Goal: Task Accomplishment & Management: Manage account settings

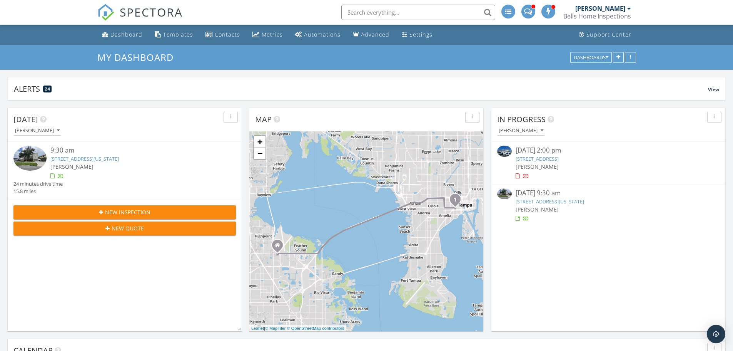
scroll to position [712, 745]
click at [583, 199] on link "111 S Delaware Ave Unit 1, Tampa, FL 33606" at bounding box center [550, 201] width 68 height 7
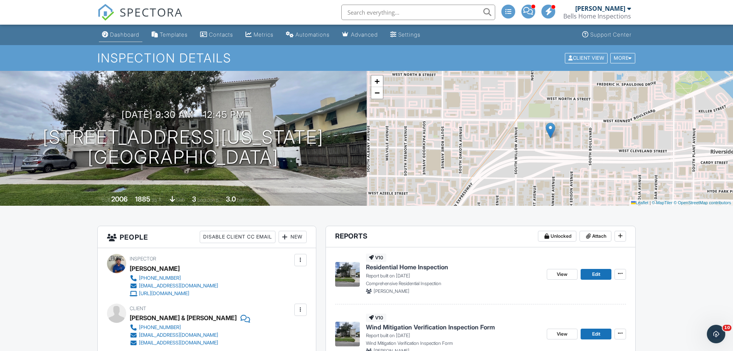
click at [120, 37] on div "Dashboard" at bounding box center [124, 34] width 29 height 7
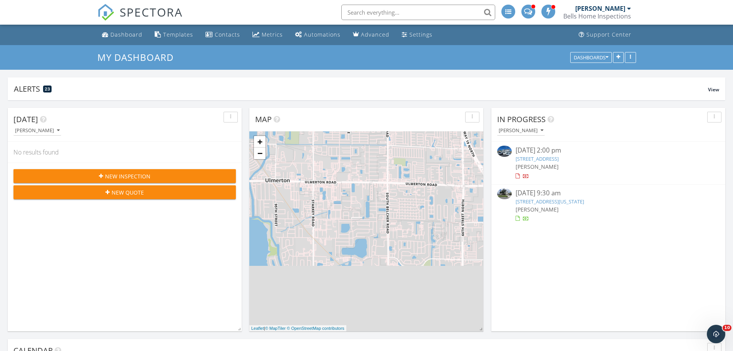
click at [563, 203] on link "111 S Delaware Ave Unit 1, Tampa, FL 33606" at bounding box center [550, 201] width 68 height 7
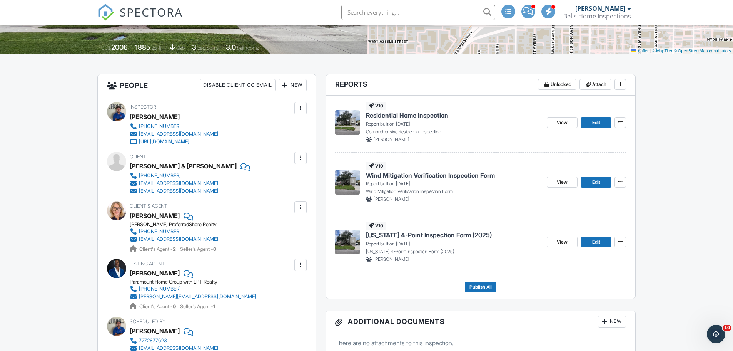
scroll to position [154, 0]
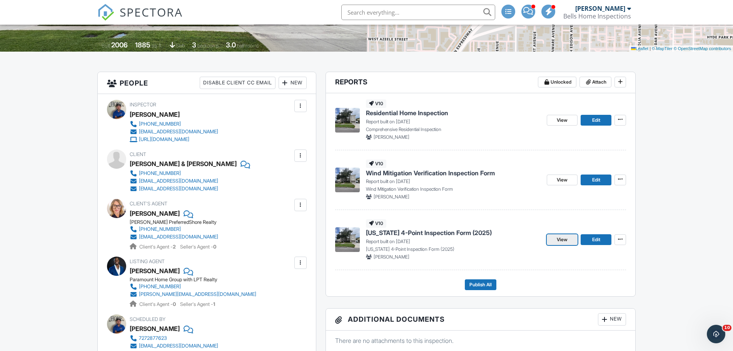
click at [566, 241] on span "View" at bounding box center [562, 240] width 11 height 8
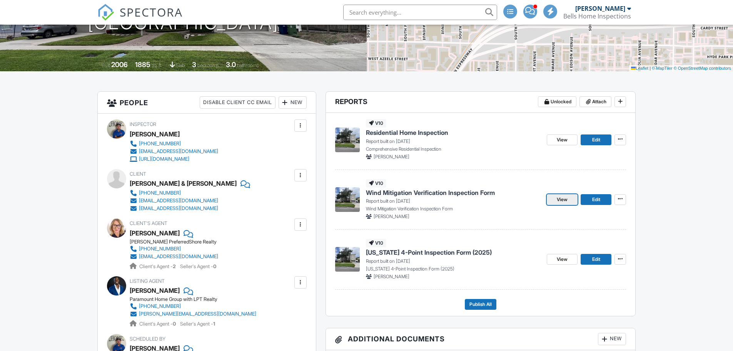
click at [559, 196] on span "View" at bounding box center [562, 199] width 11 height 8
click at [569, 141] on link "View" at bounding box center [562, 139] width 31 height 11
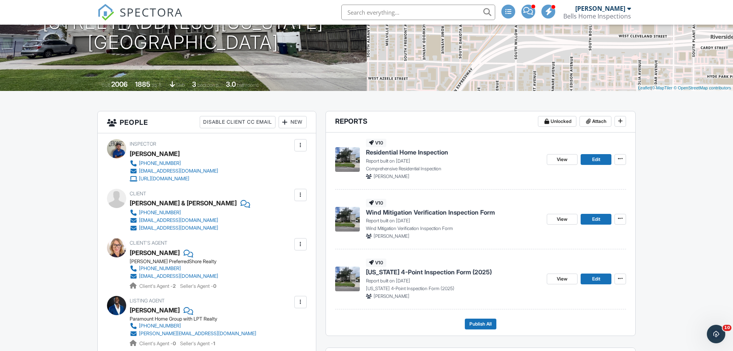
scroll to position [115, 0]
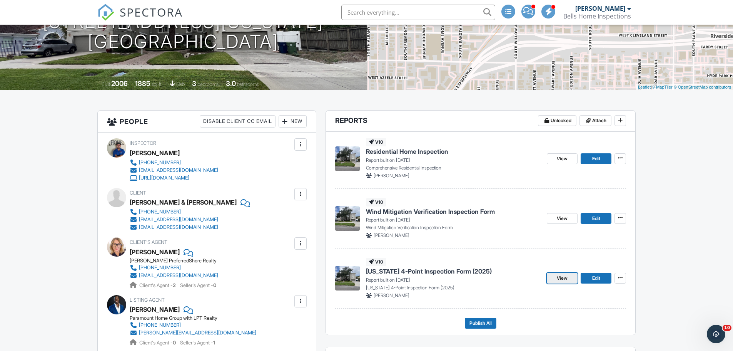
click at [561, 280] on span "View" at bounding box center [562, 278] width 11 height 8
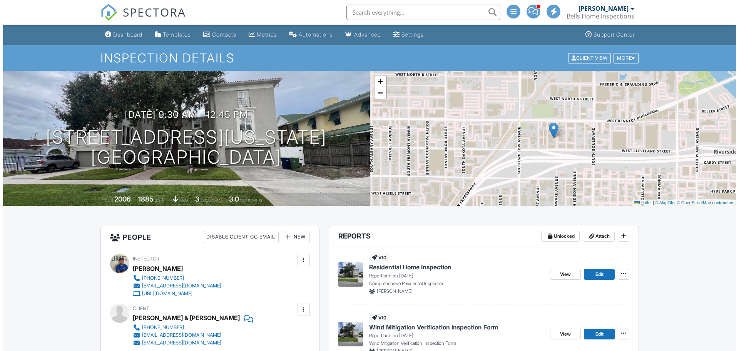
scroll to position [269, 0]
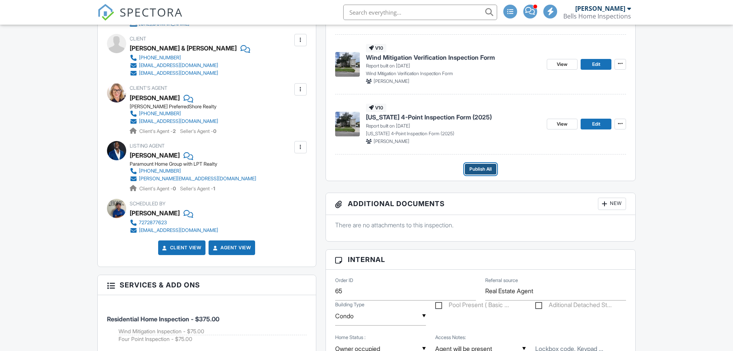
click at [481, 166] on span "Publish All" at bounding box center [480, 169] width 22 height 8
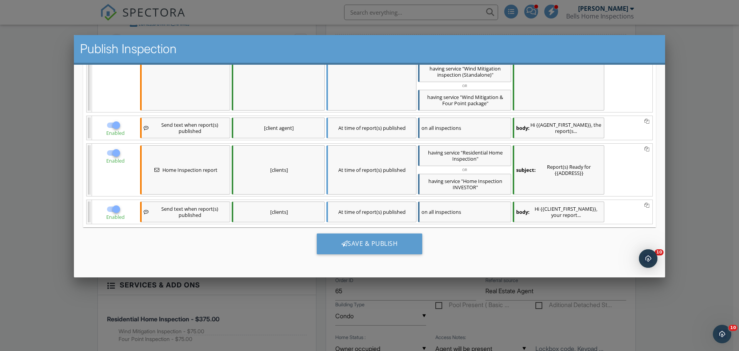
scroll to position [0, 0]
click at [361, 244] on div "Save & Publish" at bounding box center [370, 243] width 106 height 21
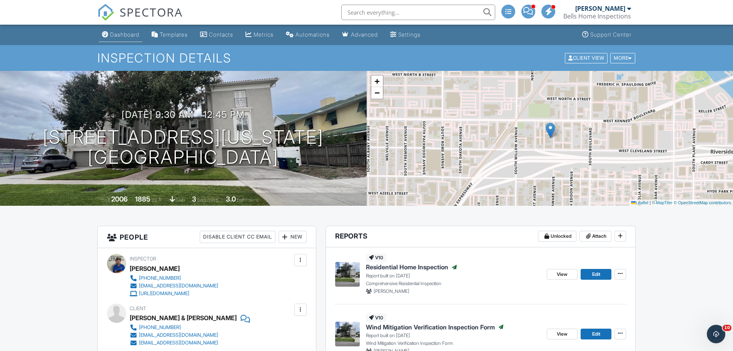
click at [128, 33] on div "Dashboard" at bounding box center [124, 34] width 29 height 7
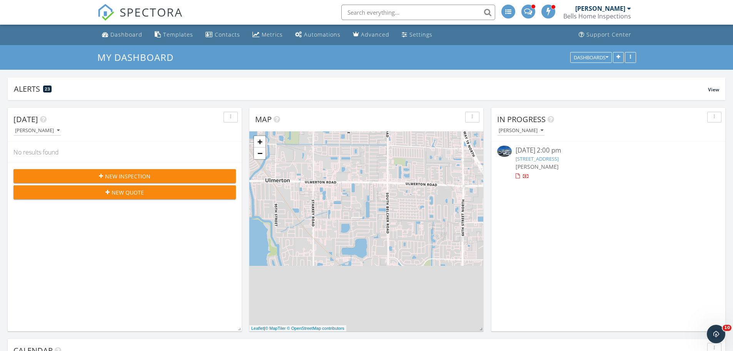
click at [365, 15] on input "text" at bounding box center [418, 12] width 154 height 15
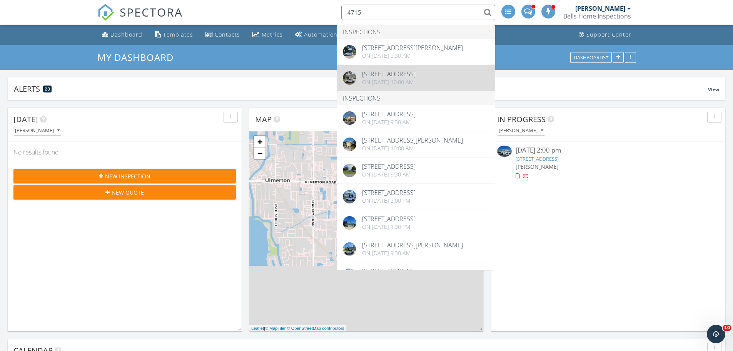
type input "4715"
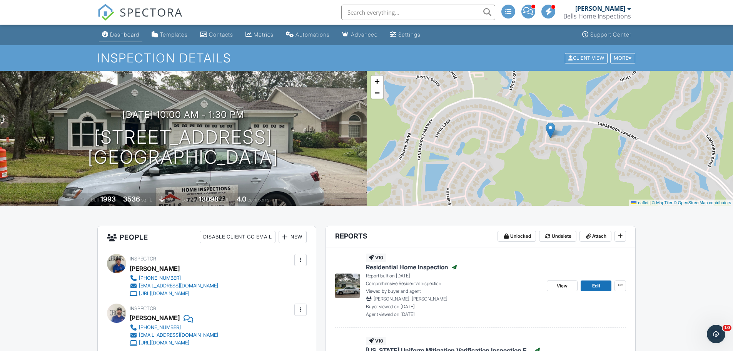
click at [132, 31] on div "Dashboard" at bounding box center [124, 34] width 29 height 7
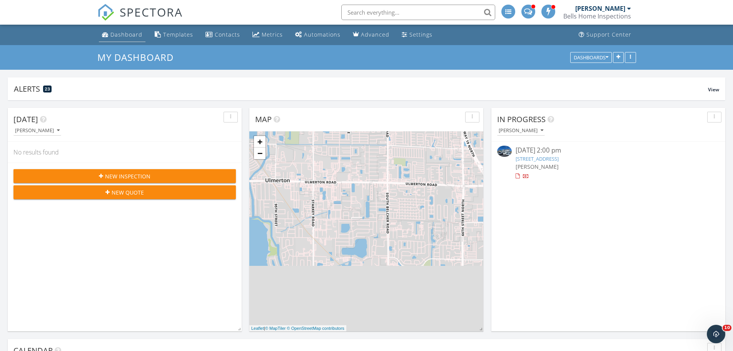
click at [127, 32] on div "Dashboard" at bounding box center [126, 34] width 32 height 7
click at [151, 174] on div "New Inspection" at bounding box center [125, 176] width 210 height 8
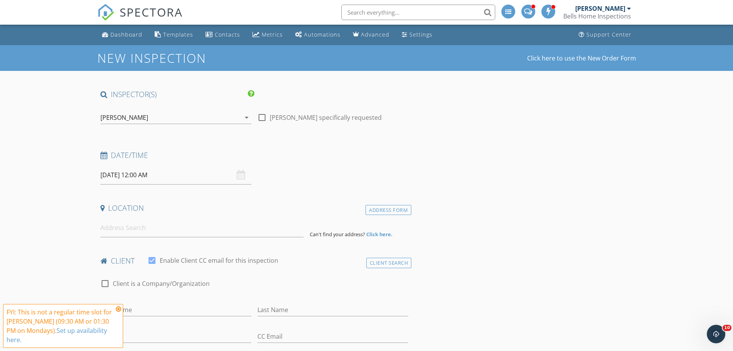
click at [180, 121] on div "[PERSON_NAME]" at bounding box center [170, 117] width 140 height 12
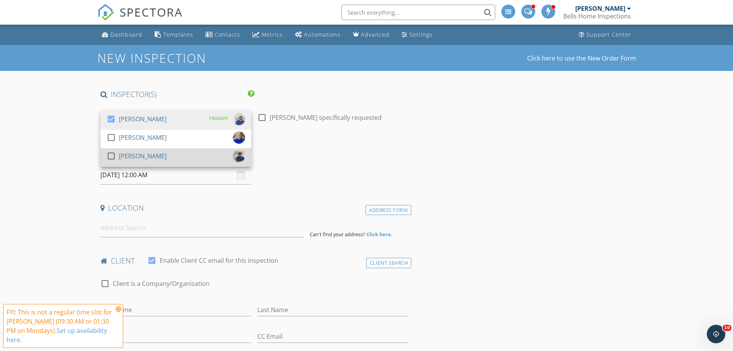
click at [142, 155] on div "[PERSON_NAME]" at bounding box center [143, 156] width 48 height 12
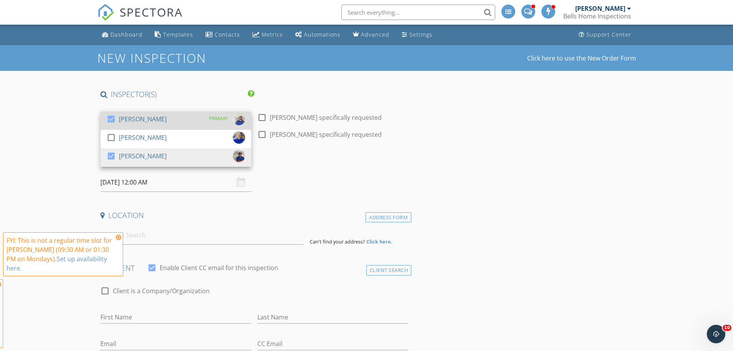
click at [154, 115] on div "[PERSON_NAME]" at bounding box center [143, 119] width 48 height 12
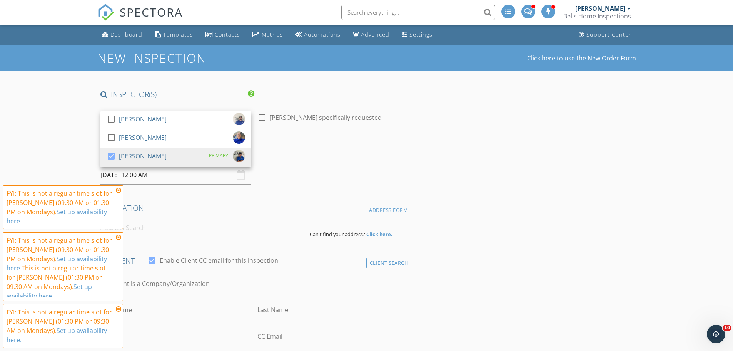
click at [117, 190] on icon at bounding box center [118, 190] width 5 height 6
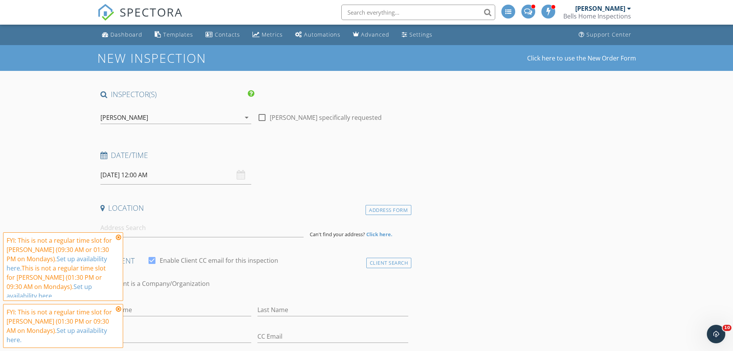
click at [118, 236] on icon at bounding box center [118, 237] width 5 height 6
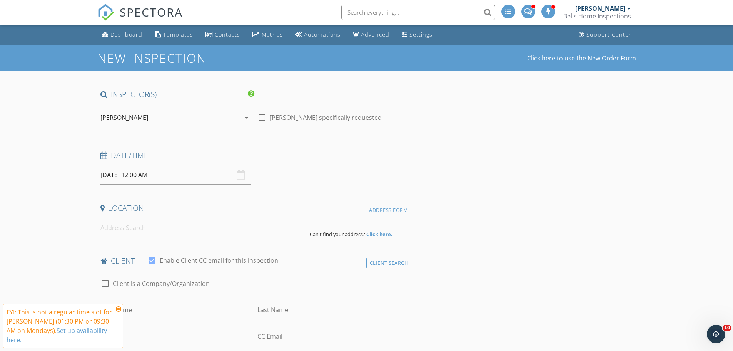
click at [118, 309] on icon at bounding box center [118, 309] width 5 height 6
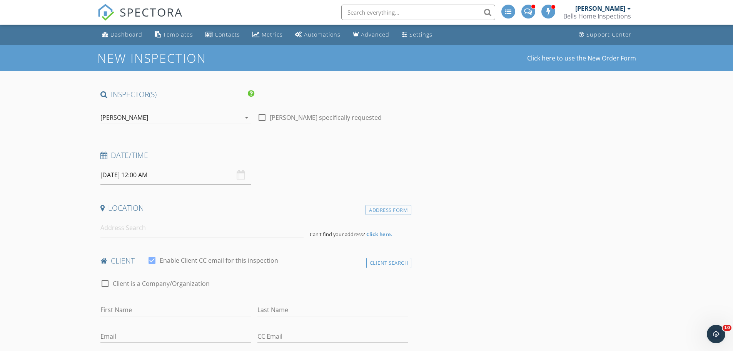
click at [174, 173] on input "[DATE] 12:00 AM" at bounding box center [175, 174] width 151 height 19
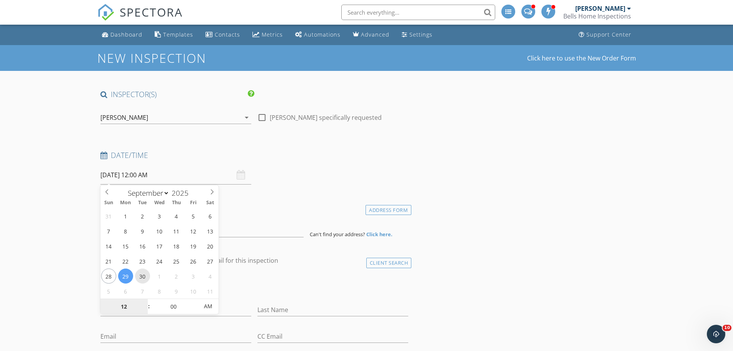
type input "09/30/2025 12:00 AM"
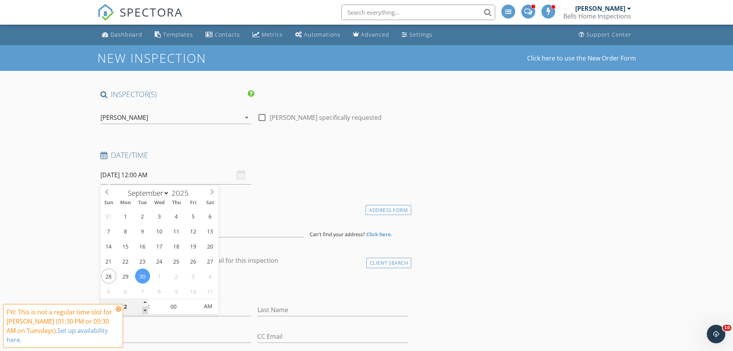
type input "11"
type input "09/30/2025 11:00 PM"
click at [144, 311] on span at bounding box center [144, 310] width 5 height 8
type input "10"
type input "09/30/2025 10:00 PM"
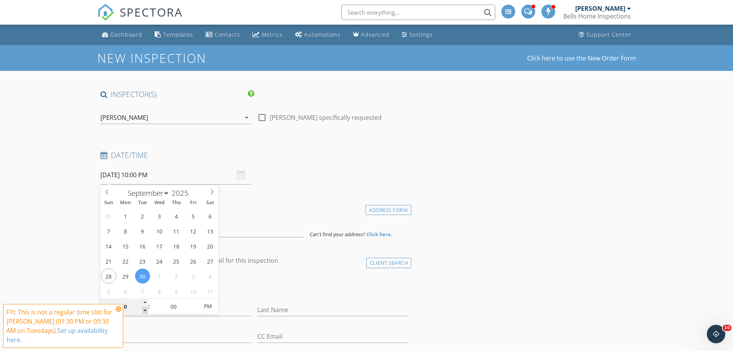
click at [144, 311] on span at bounding box center [144, 310] width 5 height 8
type input "09"
type input "09/30/2025 9:00 PM"
click at [144, 311] on span at bounding box center [144, 310] width 5 height 8
type input "05"
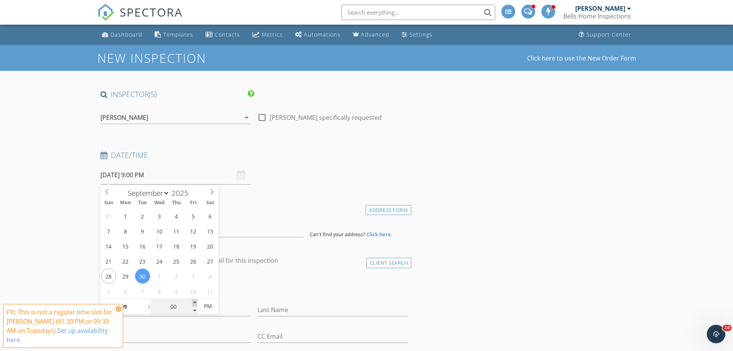
type input "09/30/2025 9:05 PM"
click at [194, 302] on span at bounding box center [194, 303] width 5 height 8
type input "10"
type input "09/30/2025 9:10 PM"
click at [194, 302] on span at bounding box center [194, 303] width 5 height 8
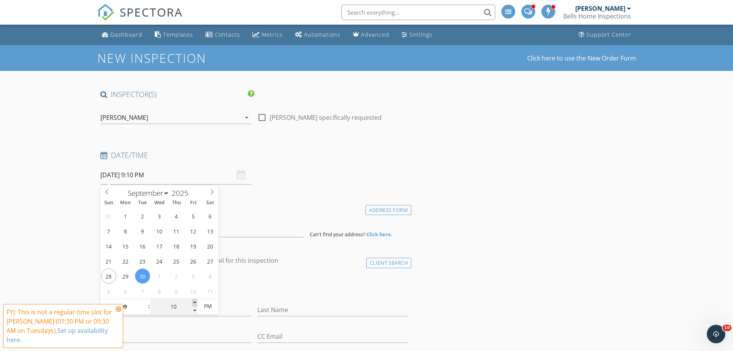
type input "15"
type input "09/30/2025 9:15 PM"
click at [194, 302] on span at bounding box center [194, 303] width 5 height 8
type input "20"
type input "09/30/2025 9:20 PM"
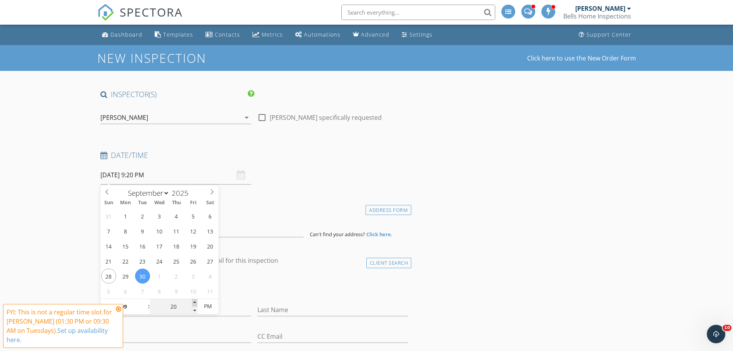
click at [194, 302] on span at bounding box center [194, 303] width 5 height 8
type input "25"
type input "09/30/2025 9:25 PM"
click at [194, 303] on span at bounding box center [194, 303] width 5 height 8
type input "30"
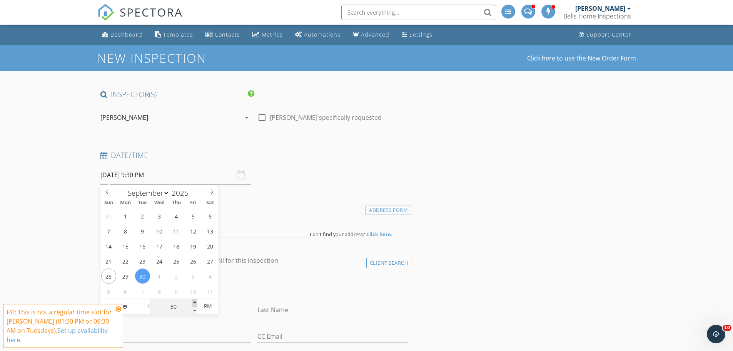
click at [194, 303] on span at bounding box center [194, 303] width 5 height 8
type input "09/30/2025 9:30 AM"
click at [210, 306] on span "AM" at bounding box center [207, 305] width 21 height 15
click at [117, 307] on icon at bounding box center [118, 309] width 5 height 6
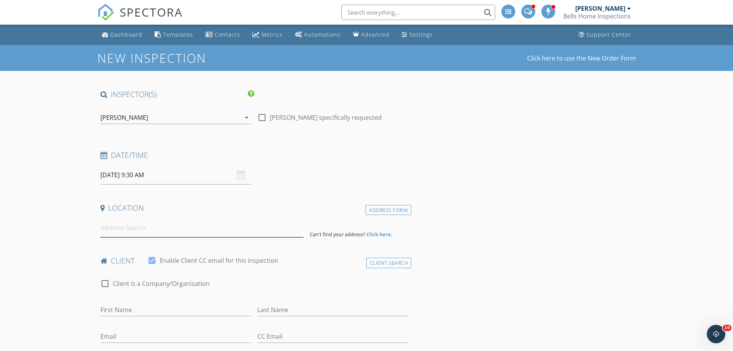
click at [149, 230] on input at bounding box center [201, 227] width 203 height 19
click at [130, 310] on input "First Name" at bounding box center [175, 309] width 151 height 13
paste input "Rebecca or Henry Zambrano"
click at [139, 308] on input "Rebecca or Henry Zambrano" at bounding box center [175, 309] width 151 height 13
click at [198, 307] on input "Rebecca & Henry Zambrano" at bounding box center [175, 309] width 151 height 13
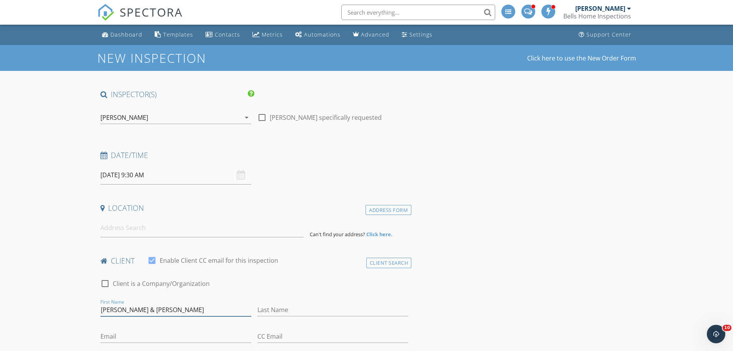
type input "Rebecca & Henry"
click at [289, 307] on input "Last Name" at bounding box center [332, 309] width 151 height 13
paste input "Rebecca or Henry Zambrano"
click at [314, 308] on input "Rebecca or Henry Zambrano" at bounding box center [332, 309] width 151 height 13
type input "Zambrano"
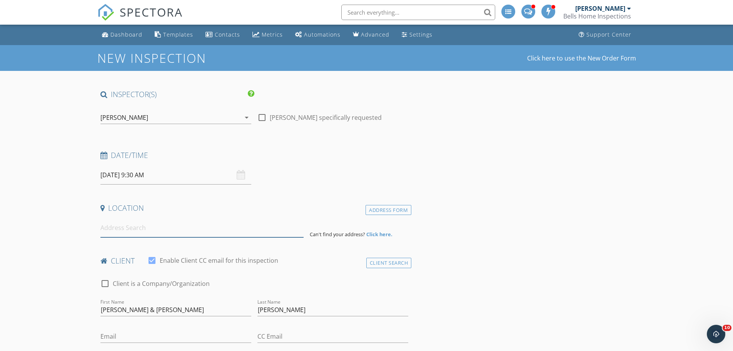
click at [167, 227] on input at bounding box center [201, 227] width 203 height 19
paste input "7923 Singing Ct Place"
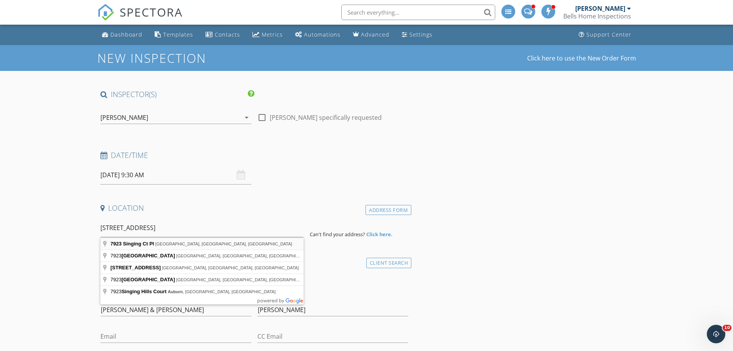
type input "7923 Singing Ct Pl, Tampa, FL, USA"
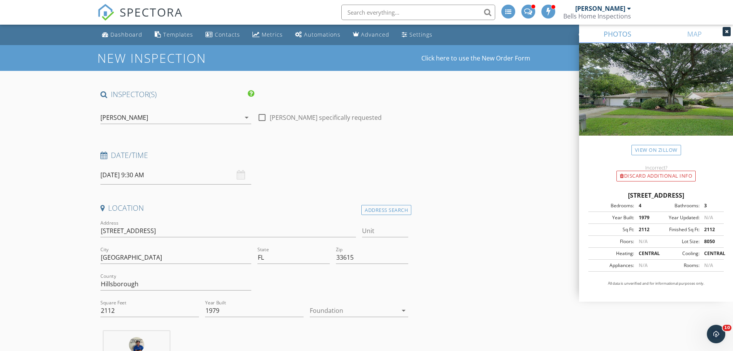
scroll to position [77, 0]
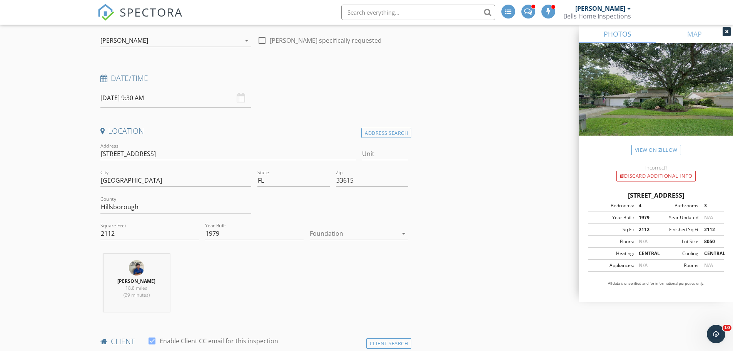
click at [331, 232] on div at bounding box center [354, 233] width 88 height 12
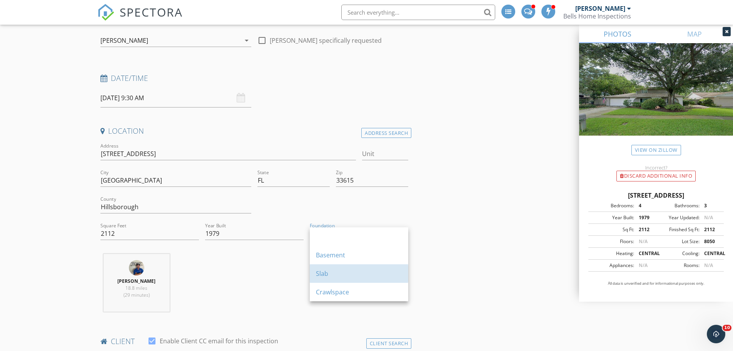
click at [331, 277] on div "Slab" at bounding box center [359, 273] width 86 height 9
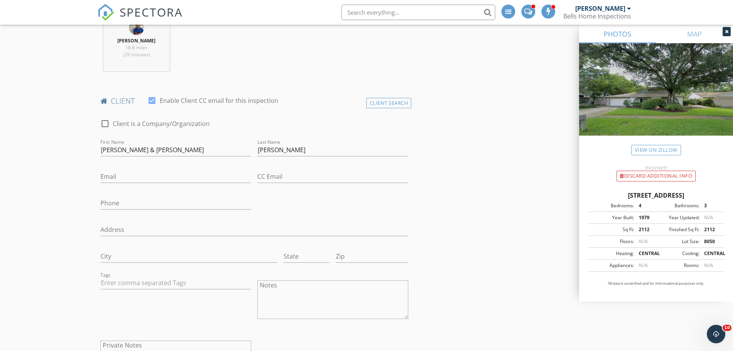
scroll to position [346, 0]
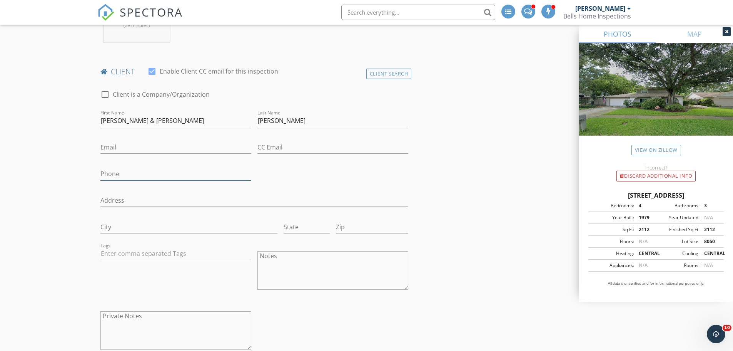
click at [139, 173] on input "Phone" at bounding box center [175, 173] width 151 height 13
type input "813-230-6076"
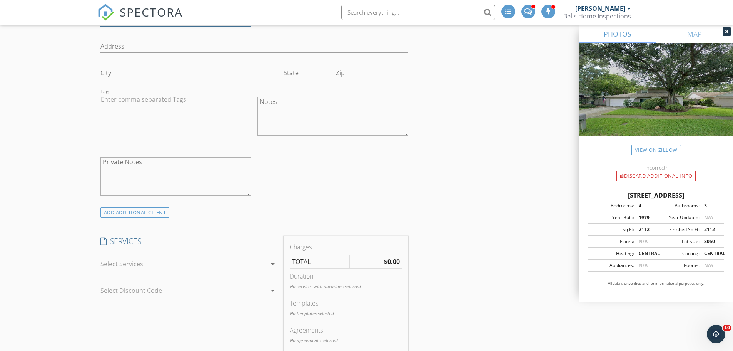
scroll to position [577, 0]
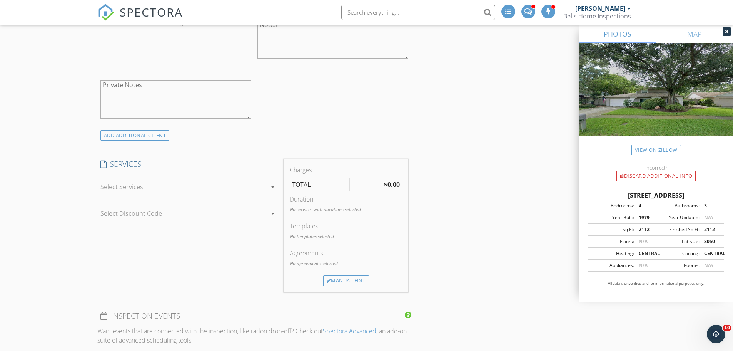
click at [124, 189] on div at bounding box center [183, 186] width 166 height 12
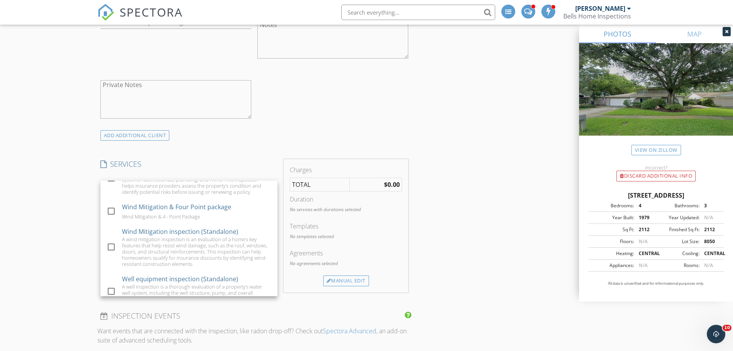
scroll to position [308, 0]
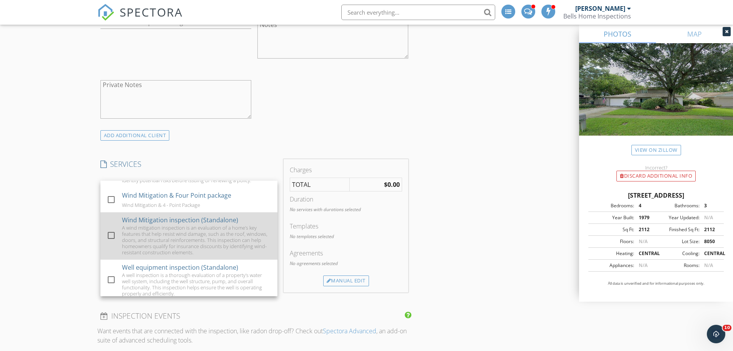
click at [126, 251] on div "A wind mitigation inspection is an evaluation of a home's key features that hel…" at bounding box center [196, 239] width 149 height 31
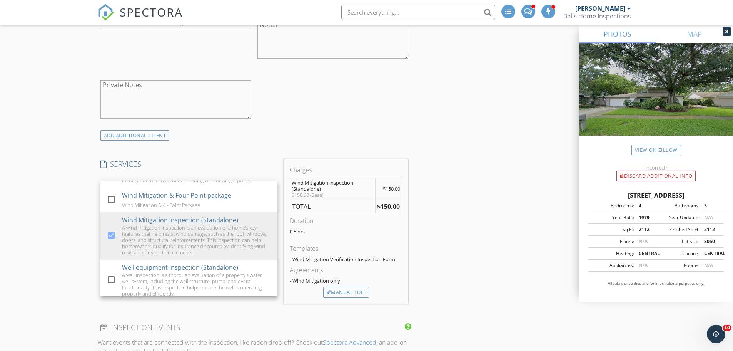
click at [472, 227] on div "INSPECTOR(S) check_box_outline_blank Damir Smajlovic check_box_outline_blank Al…" at bounding box center [366, 323] width 539 height 1623
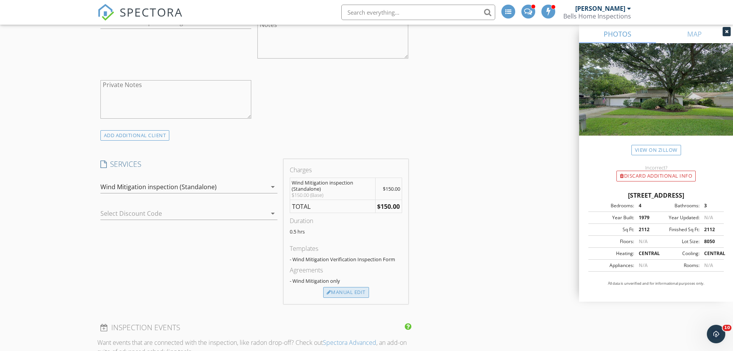
click at [347, 288] on div "Manual Edit" at bounding box center [346, 292] width 46 height 11
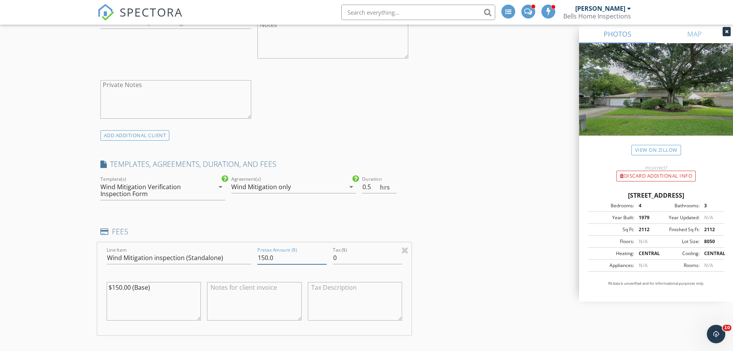
drag, startPoint x: 257, startPoint y: 254, endPoint x: 301, endPoint y: 251, distance: 43.6
click at [301, 251] on input "150.0" at bounding box center [291, 257] width 69 height 13
type input "100"
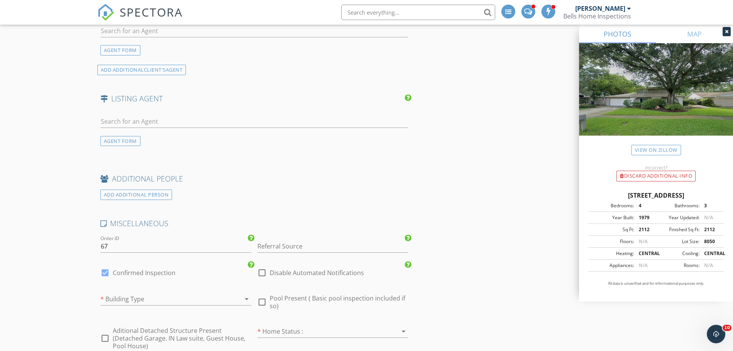
scroll to position [1154, 0]
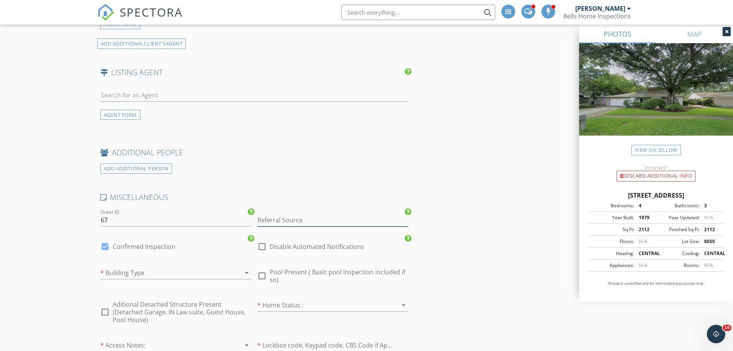
click at [335, 222] on input "Referral Source" at bounding box center [332, 220] width 151 height 13
click at [284, 254] on div "All Bay Roofing" at bounding box center [333, 250] width 150 height 15
type input "All Bay Roofing"
click at [172, 271] on div at bounding box center [164, 272] width 129 height 12
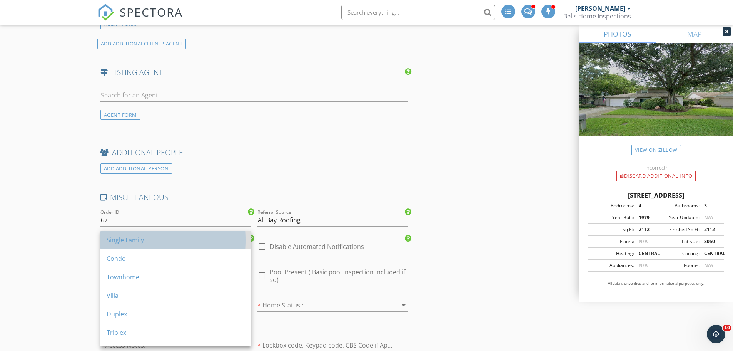
click at [161, 241] on div "Single Family" at bounding box center [176, 239] width 139 height 9
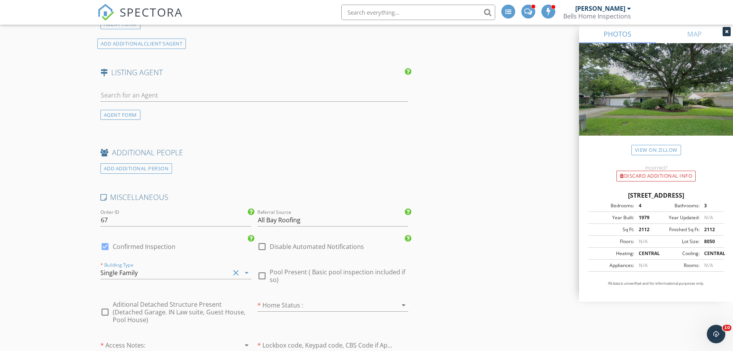
click at [274, 303] on div at bounding box center [321, 305] width 129 height 12
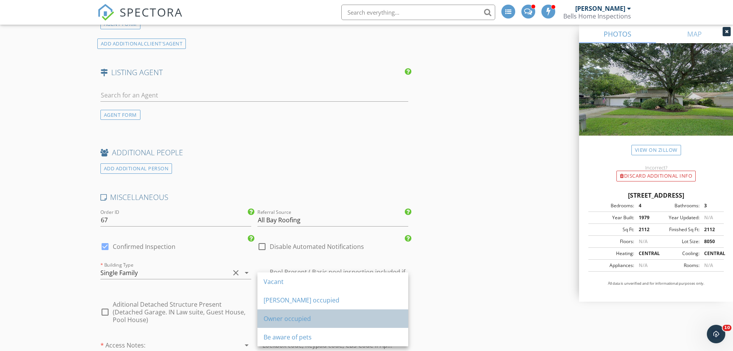
click at [287, 319] on div "Owner occupied" at bounding box center [333, 318] width 139 height 9
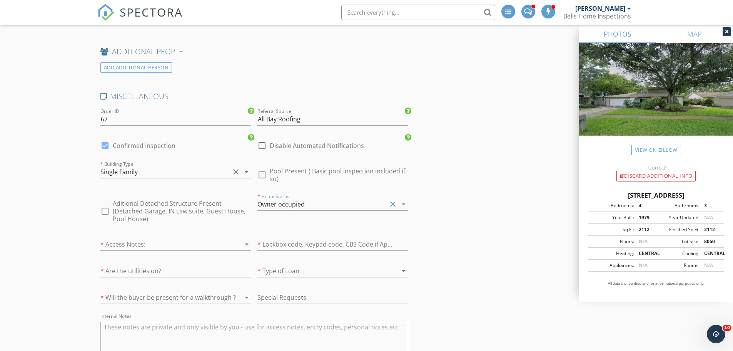
scroll to position [1270, 0]
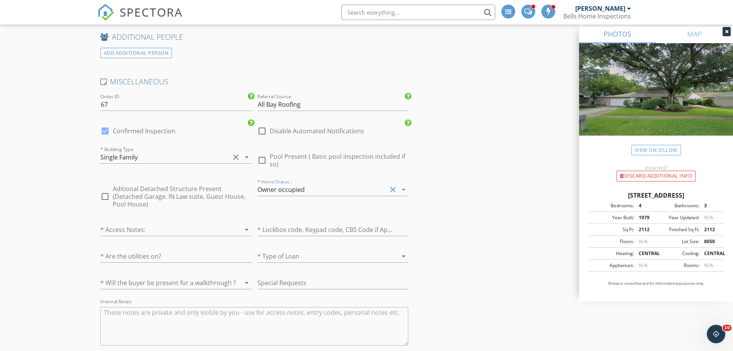
click at [180, 223] on div at bounding box center [164, 229] width 129 height 12
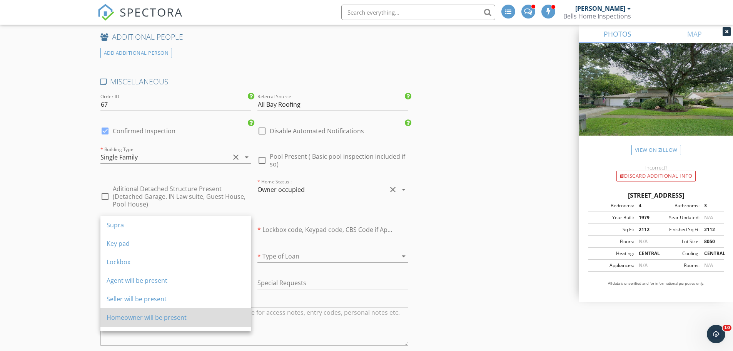
click at [135, 318] on div "Homeowner will be present" at bounding box center [176, 316] width 139 height 9
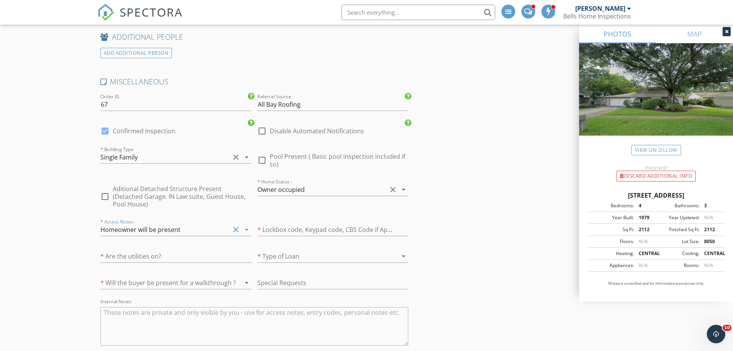
click at [172, 276] on div at bounding box center [164, 282] width 129 height 12
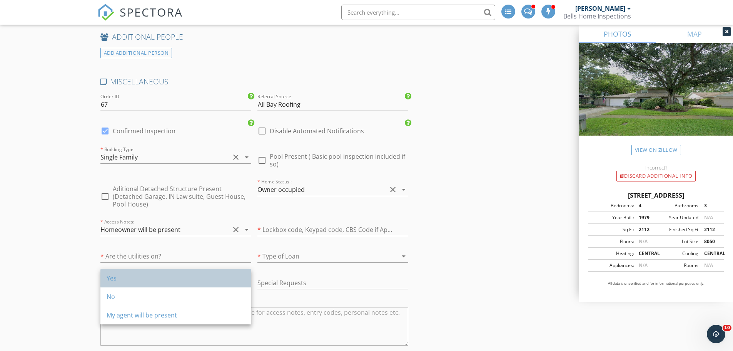
click at [159, 283] on div "Yes" at bounding box center [176, 278] width 139 height 18
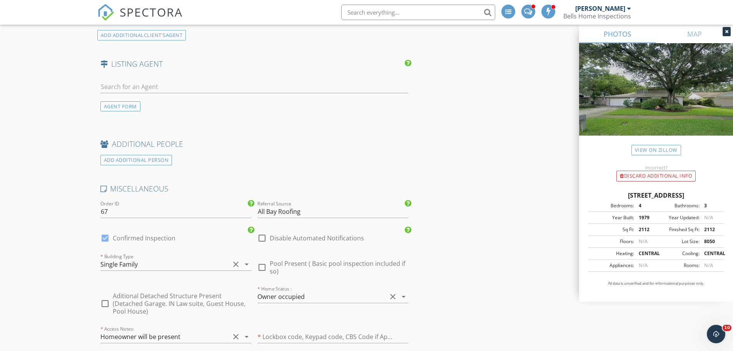
scroll to position [1154, 0]
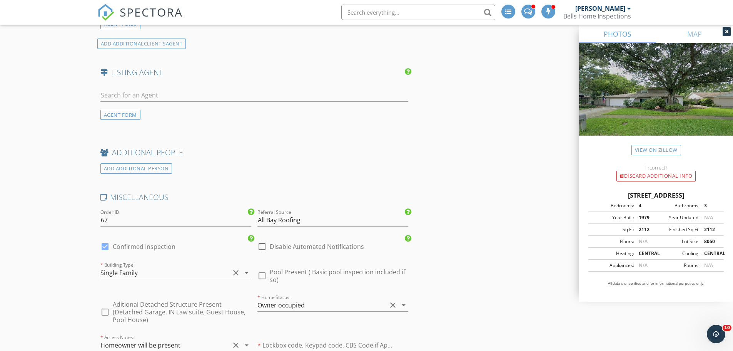
click at [262, 246] on div at bounding box center [262, 246] width 13 height 13
checkbox input "true"
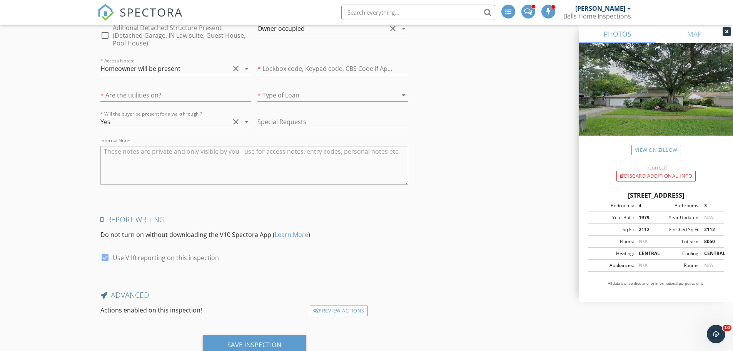
scroll to position [1452, 0]
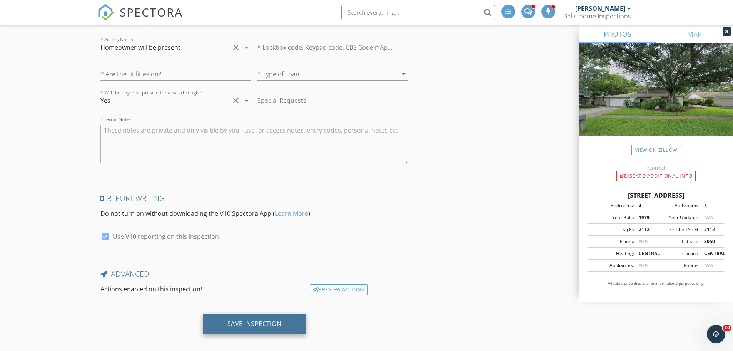
click at [255, 319] on div "Save Inspection" at bounding box center [254, 323] width 54 height 8
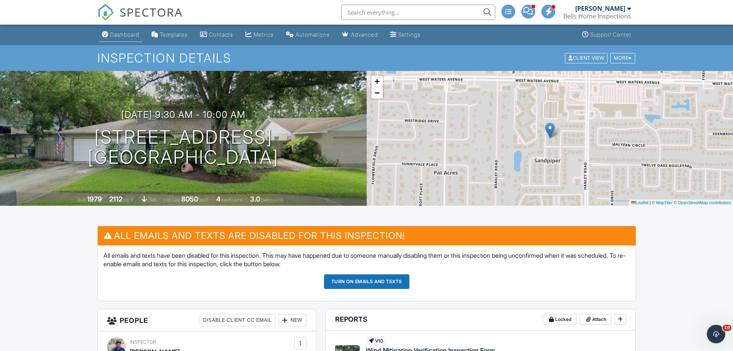
click at [131, 35] on div "Dashboard" at bounding box center [124, 34] width 29 height 7
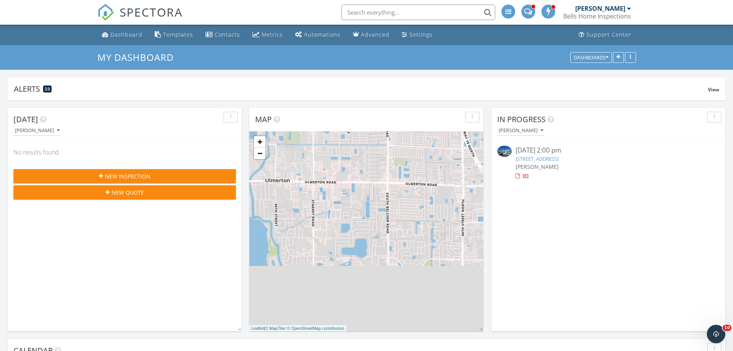
click at [113, 174] on span "New Inspection" at bounding box center [127, 176] width 45 height 8
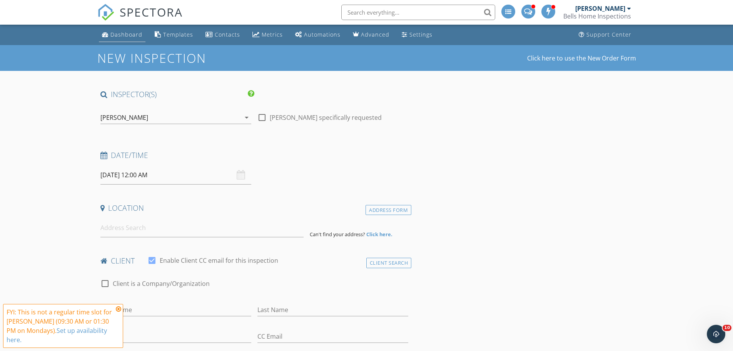
click at [127, 37] on div "Dashboard" at bounding box center [126, 34] width 32 height 7
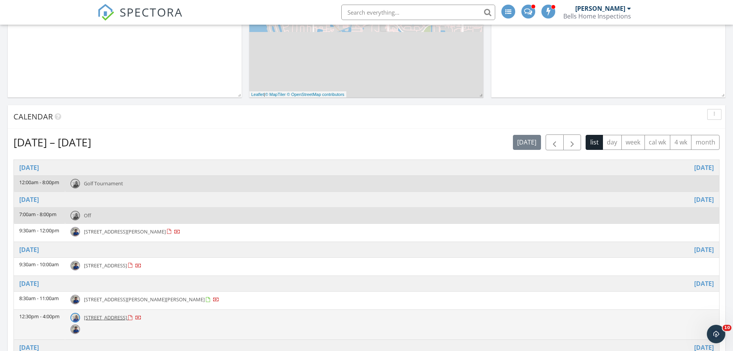
scroll to position [346, 0]
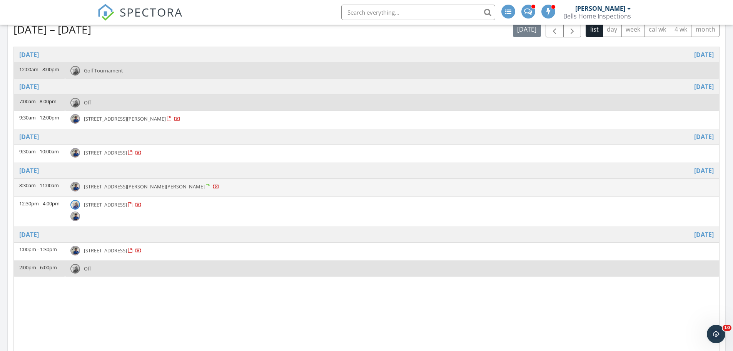
click at [161, 187] on span "[STREET_ADDRESS][PERSON_NAME][PERSON_NAME]" at bounding box center [144, 186] width 121 height 7
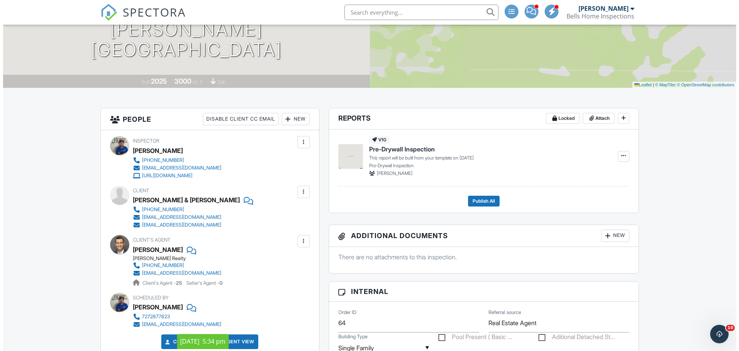
scroll to position [115, 0]
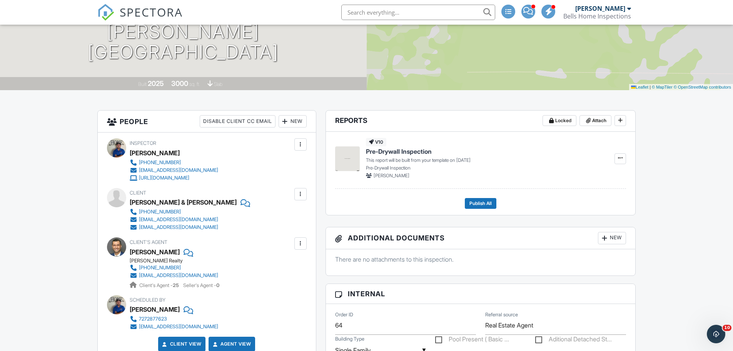
click at [301, 120] on div "New" at bounding box center [293, 121] width 28 height 12
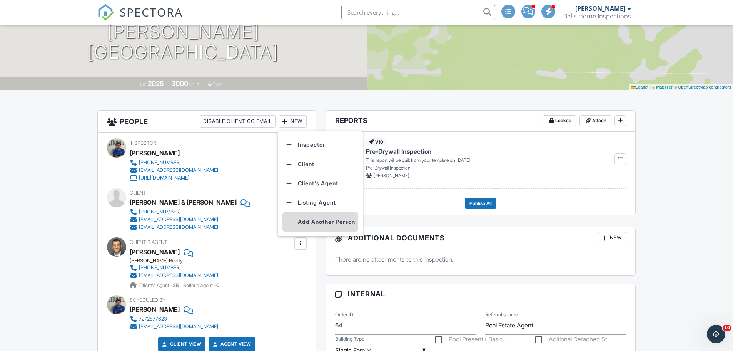
click at [314, 221] on li "Add Another Person" at bounding box center [320, 221] width 76 height 19
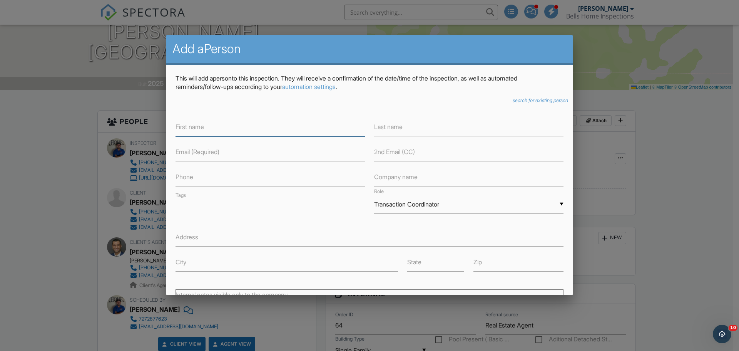
click at [222, 131] on input "text" at bounding box center [269, 126] width 189 height 19
paste input "Cheryl Steers csteers@taylormorrison.com"
type input "Cheryl"
click at [447, 128] on input "text" at bounding box center [468, 126] width 189 height 19
paste input "Cheryl Steers csteers@taylormorrison.com"
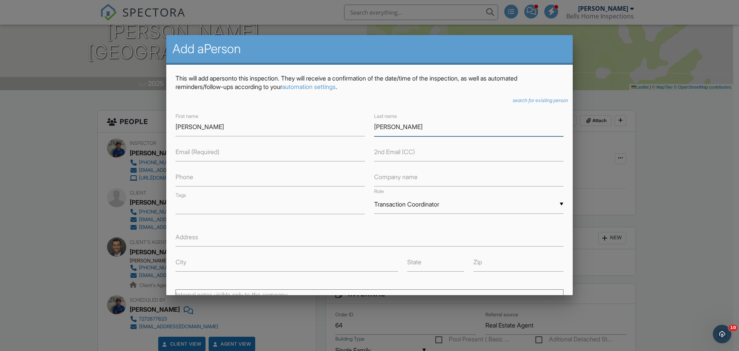
click at [393, 125] on input "[PERSON_NAME]" at bounding box center [468, 126] width 189 height 19
type input "Steers"
click at [303, 156] on input "text" at bounding box center [269, 151] width 189 height 19
paste input "Cheryl Steers csteers@taylormorrison.com"
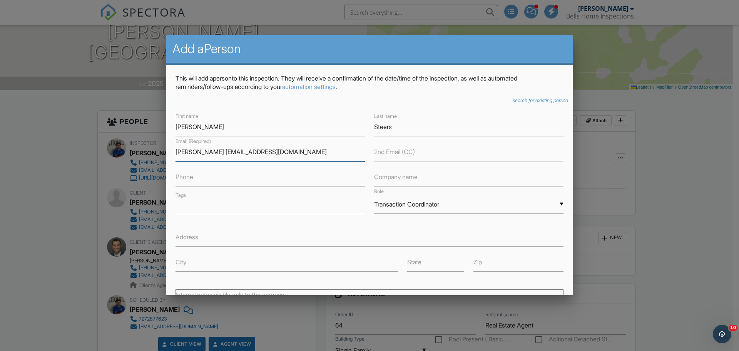
click at [217, 149] on input "Cheryl Steers csteers@taylormorrison.com" at bounding box center [269, 151] width 189 height 19
type input "[EMAIL_ADDRESS][DOMAIN_NAME]"
click at [474, 202] on div "▼ Transaction Coordinator Attorney Insurance Agent Transaction Coordinator Titl…" at bounding box center [468, 204] width 189 height 19
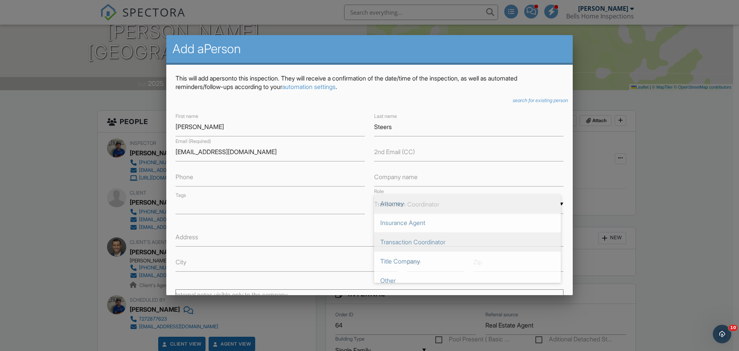
scroll to position [0, 0]
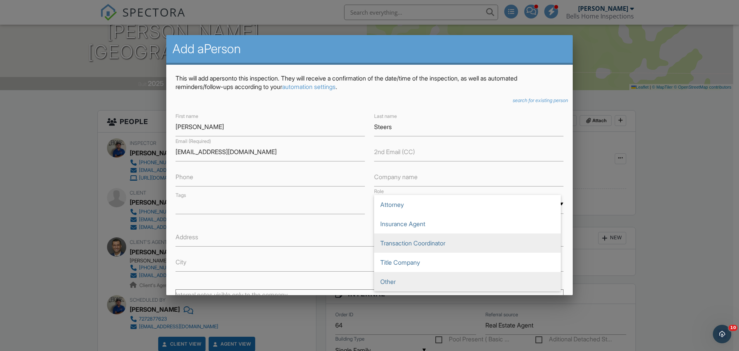
click at [405, 281] on span "Other" at bounding box center [467, 281] width 187 height 19
type input "Other"
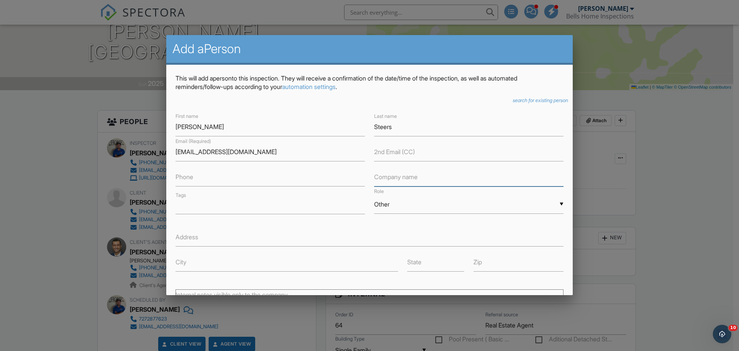
click at [428, 177] on input "text" at bounding box center [468, 176] width 189 height 19
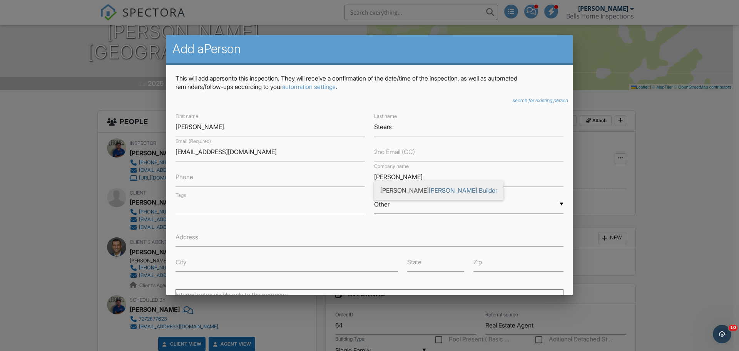
click at [403, 190] on span "Taylor Morison Builder" at bounding box center [438, 189] width 129 height 19
type input "[PERSON_NAME] Builder"
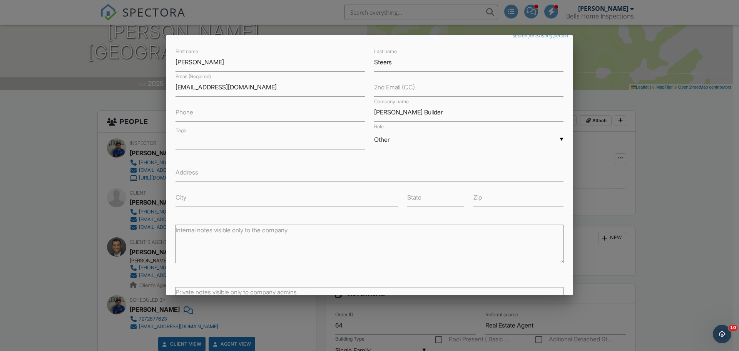
scroll to position [137, 0]
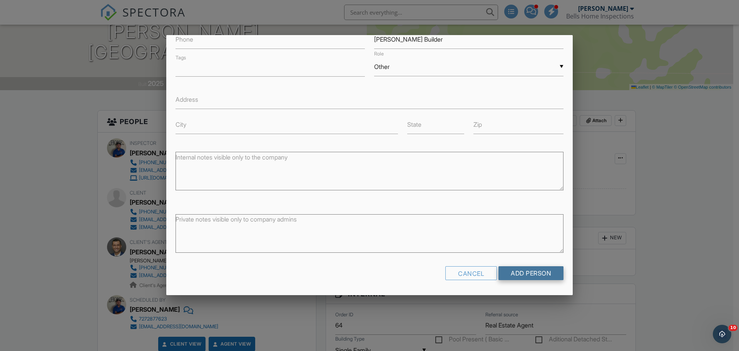
click at [531, 272] on input "Add Person" at bounding box center [530, 273] width 65 height 14
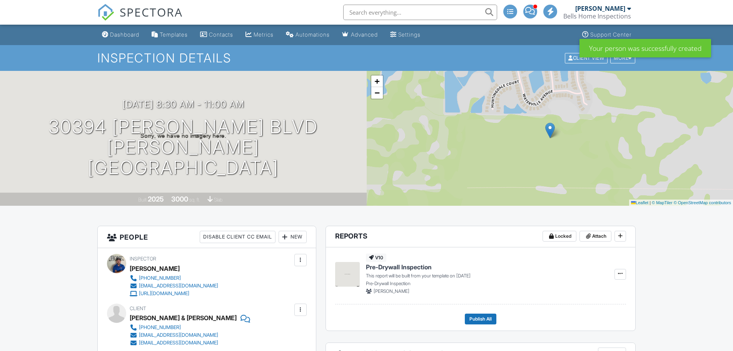
click at [201, 109] on h3 "[DATE] 8:30 am - 11:00 am" at bounding box center [183, 104] width 122 height 10
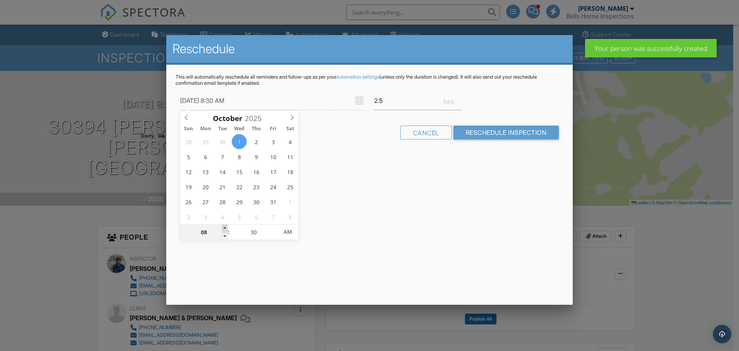
type input "[DATE] 9:30 AM"
type input "09"
click at [225, 228] on span at bounding box center [224, 228] width 5 height 8
click at [349, 241] on div "Reschedule This will automatically reschedule all reminders and follow-ups as p…" at bounding box center [369, 169] width 406 height 269
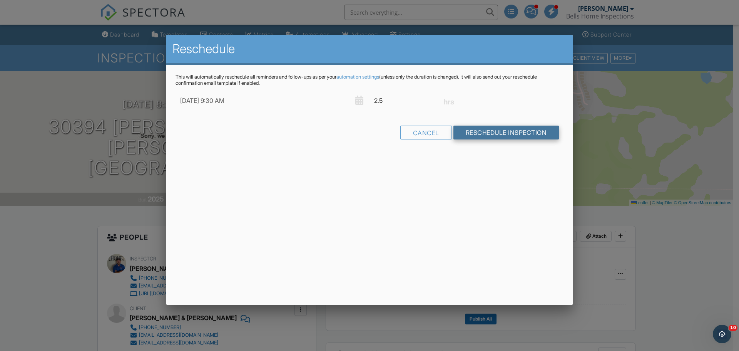
click at [482, 131] on input "Reschedule Inspection" at bounding box center [506, 132] width 106 height 14
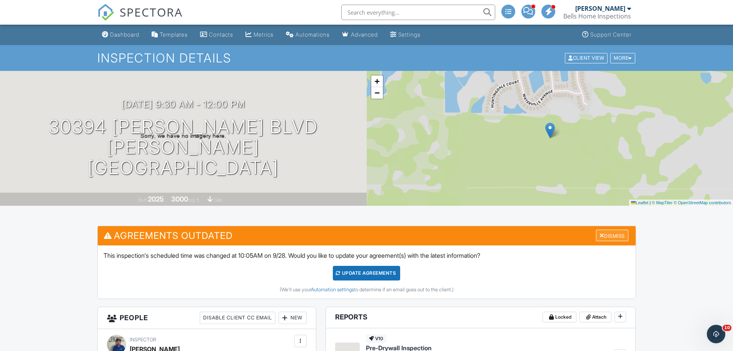
click at [607, 233] on div "Dismiss" at bounding box center [612, 235] width 32 height 12
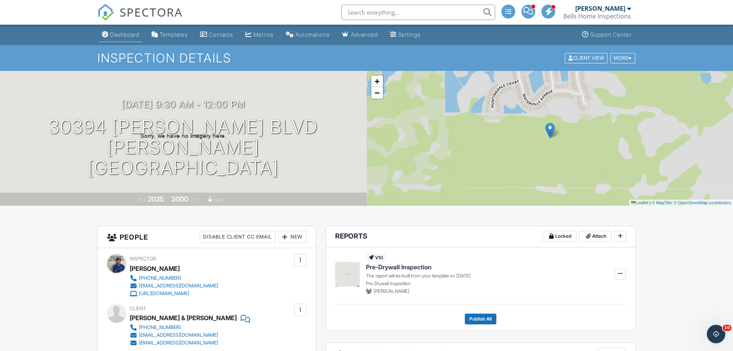
click at [120, 31] on div "Dashboard" at bounding box center [124, 34] width 29 height 7
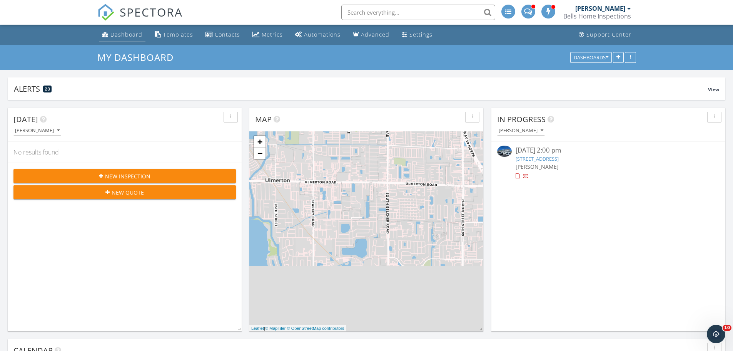
click at [130, 33] on div "Dashboard" at bounding box center [126, 34] width 32 height 7
click at [127, 33] on div "Dashboard" at bounding box center [126, 34] width 32 height 7
click at [125, 35] on div "Dashboard" at bounding box center [126, 34] width 32 height 7
click at [132, 32] on div "Dashboard" at bounding box center [126, 34] width 32 height 7
